Goal: Check status: Check status

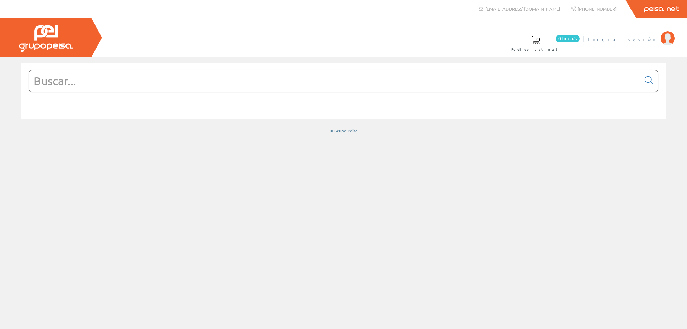
click at [652, 38] on span "Iniciar sesión" at bounding box center [622, 38] width 69 height 7
click at [295, 84] on input "text" at bounding box center [335, 80] width 612 height 21
click at [635, 37] on span "Gestion Y Ahorro" at bounding box center [620, 38] width 76 height 7
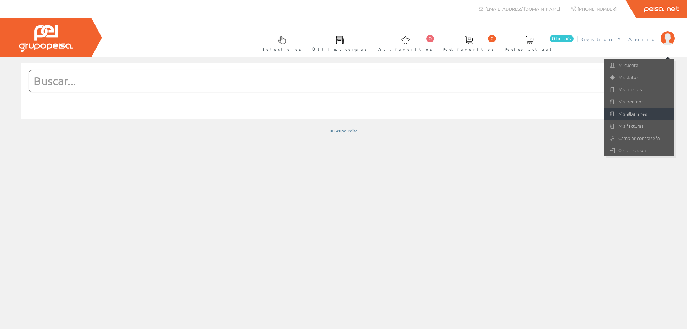
click at [632, 118] on link "Mis albaranes" at bounding box center [639, 114] width 70 height 12
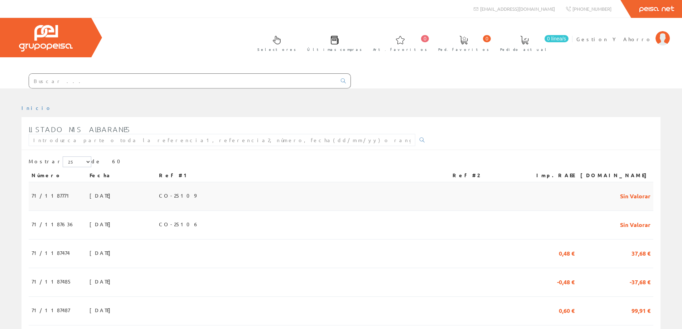
click at [196, 194] on span "CO-25109" at bounding box center [177, 195] width 37 height 12
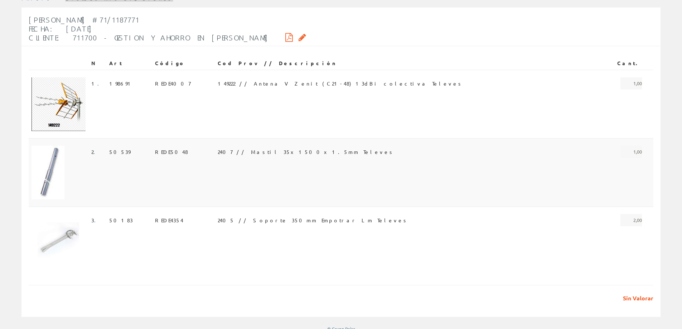
scroll to position [117, 0]
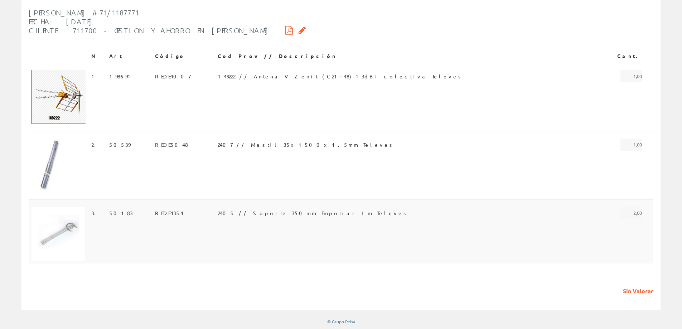
click at [272, 209] on span "2405 // Soporte 350mm Empotrar Lm Televes" at bounding box center [313, 213] width 191 height 12
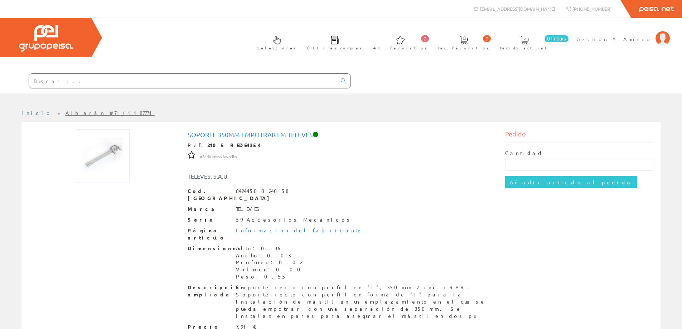
click at [289, 15] on div "Peisa Net" at bounding box center [341, 9] width 682 height 18
click at [638, 40] on span "Gestion Y Ahorro" at bounding box center [614, 38] width 76 height 7
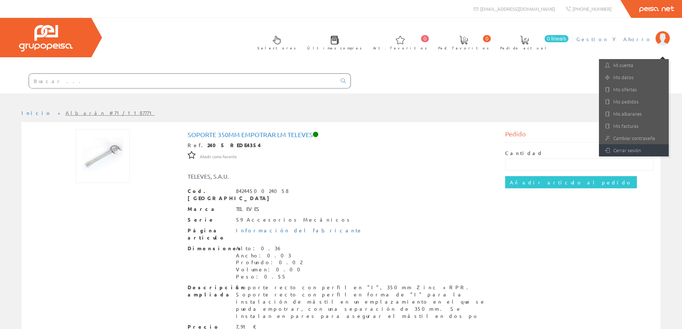
click at [622, 146] on link "Cerrar sesión" at bounding box center [634, 150] width 70 height 12
